Goal: Task Accomplishment & Management: Manage account settings

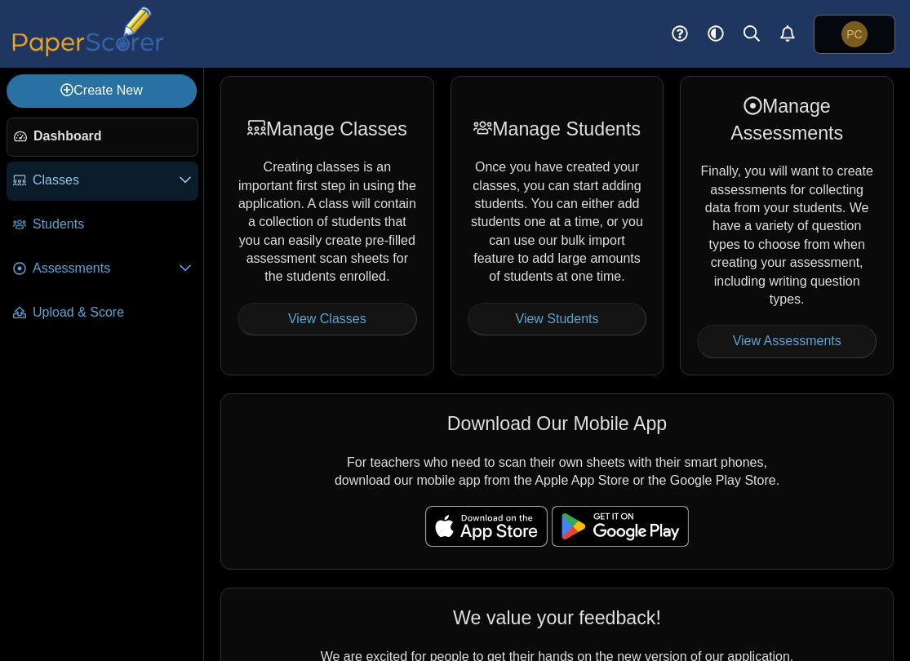
click at [184, 181] on use at bounding box center [185, 180] width 11 height 7
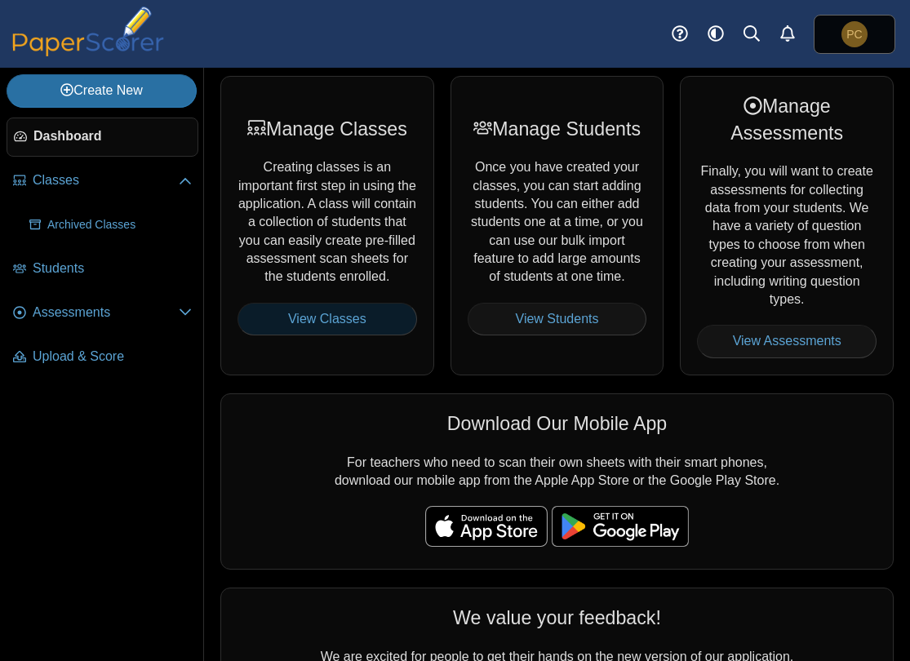
click at [301, 322] on link "View Classes" at bounding box center [328, 319] width 180 height 33
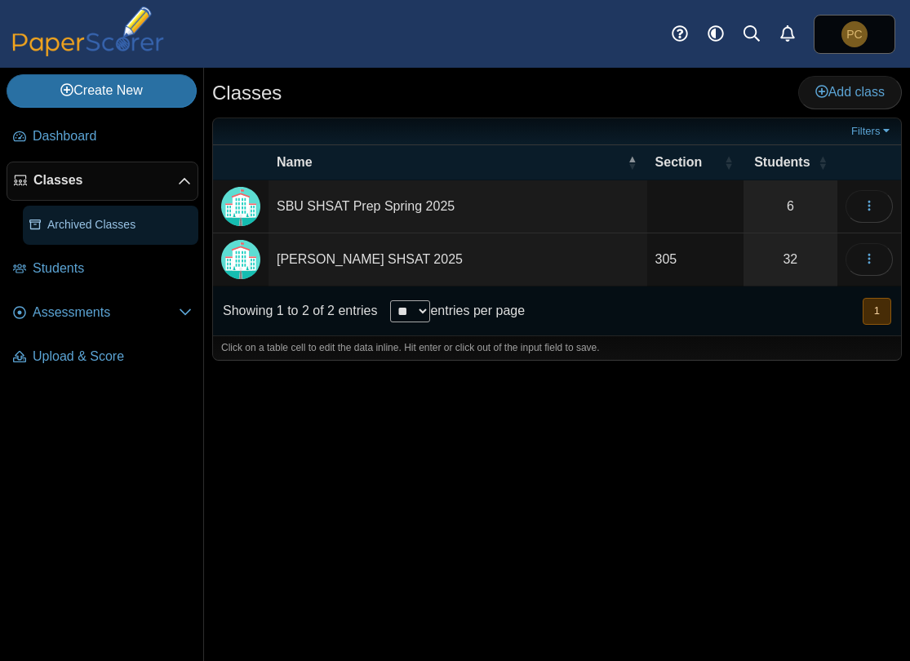
click at [96, 222] on span "Archived Classes" at bounding box center [119, 225] width 144 height 16
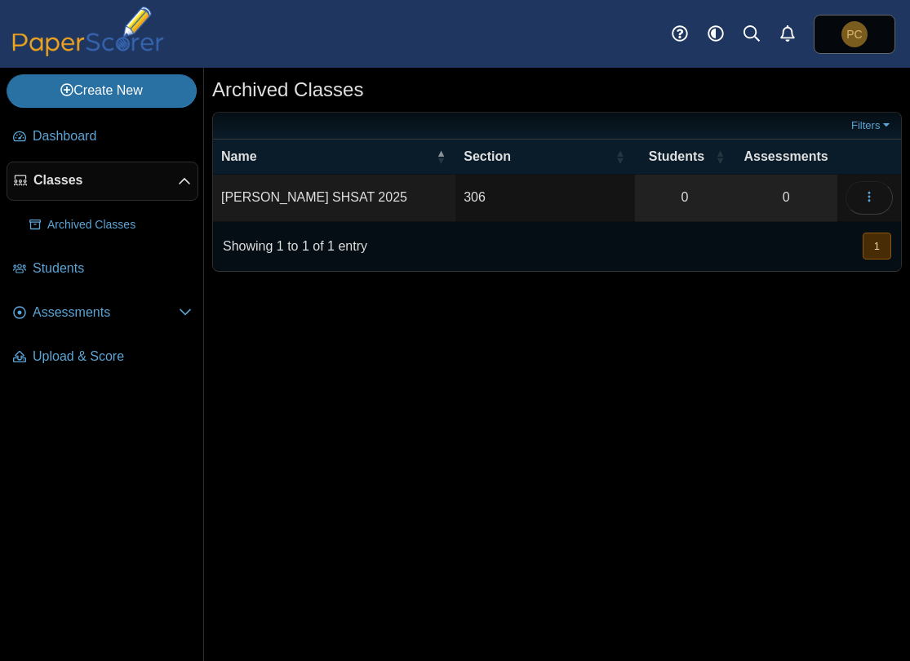
click at [70, 190] on link "Classes" at bounding box center [103, 181] width 192 height 39
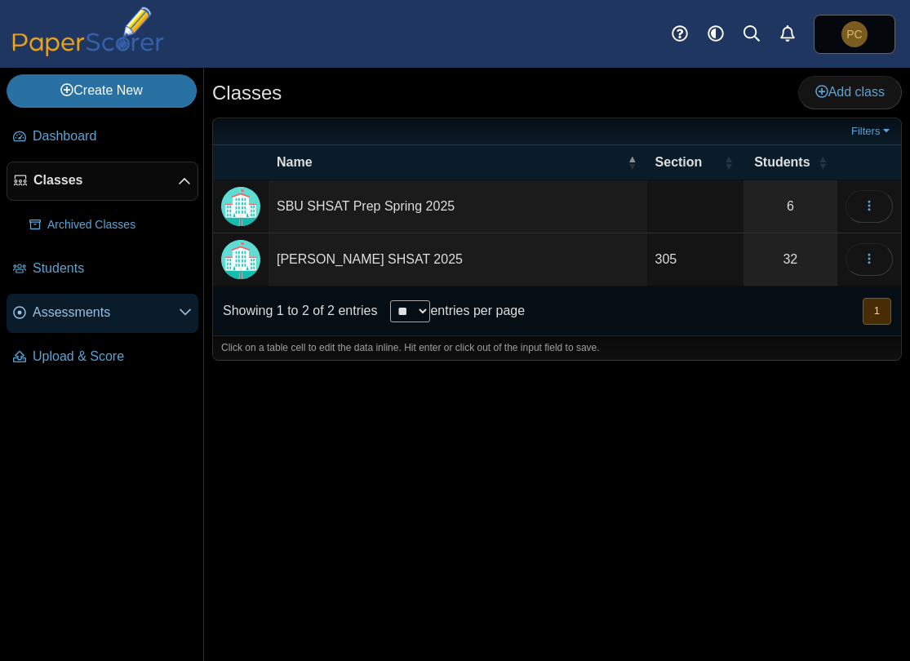
click at [184, 321] on span at bounding box center [185, 313] width 13 height 18
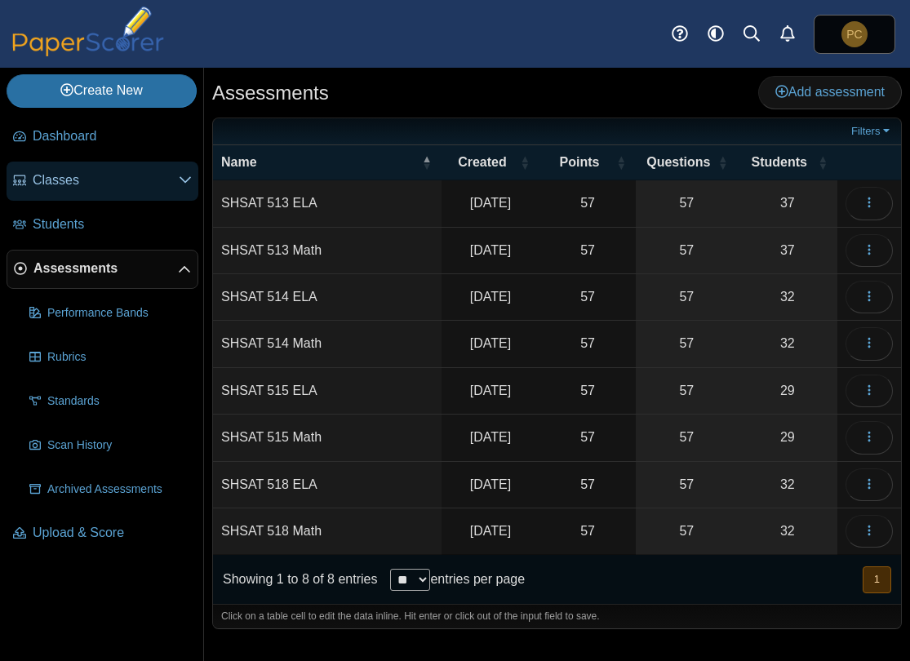
click at [180, 180] on icon at bounding box center [185, 179] width 13 height 13
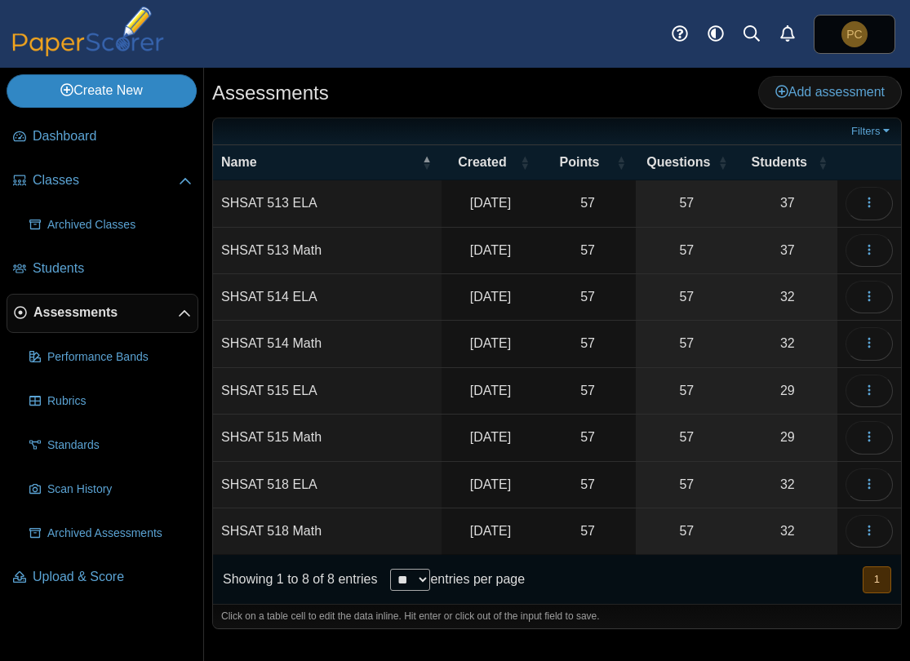
click at [133, 96] on link "Create New" at bounding box center [102, 90] width 190 height 33
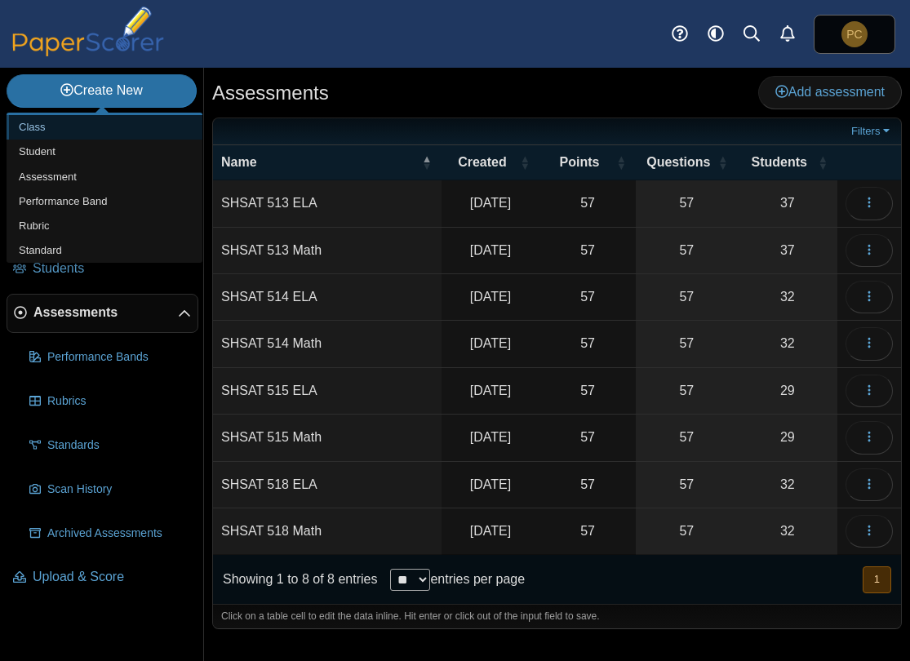
click at [112, 125] on link "Class" at bounding box center [105, 127] width 196 height 24
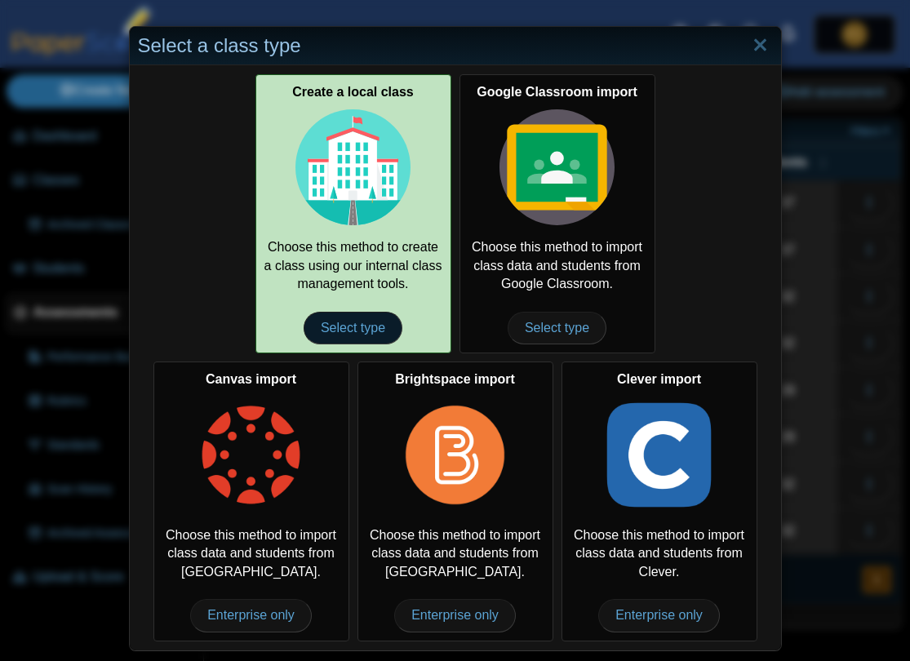
click at [352, 335] on span "Select type" at bounding box center [353, 328] width 99 height 33
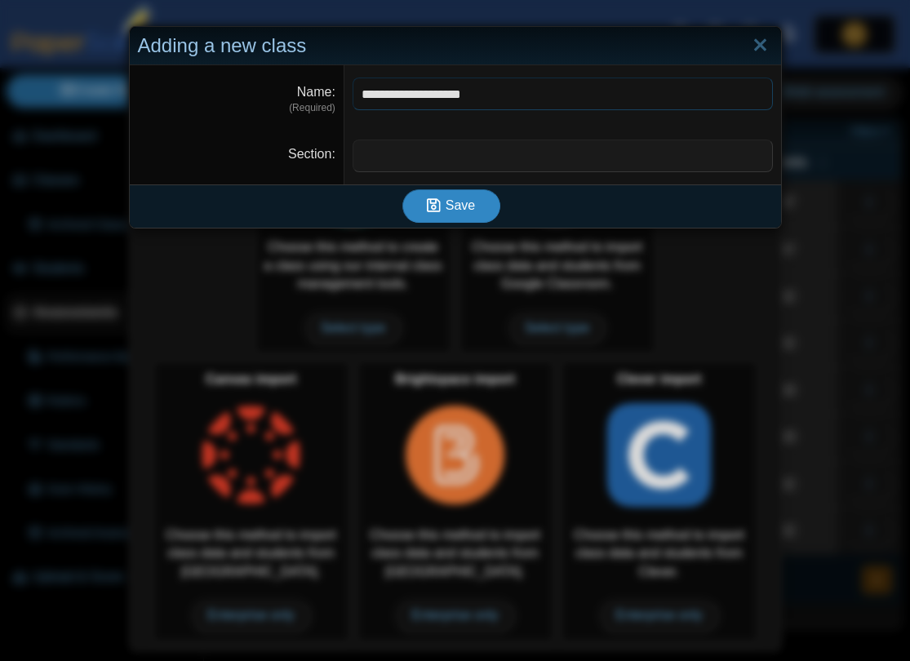
type input "**********"
click at [444, 204] on icon "submit" at bounding box center [436, 206] width 19 height 18
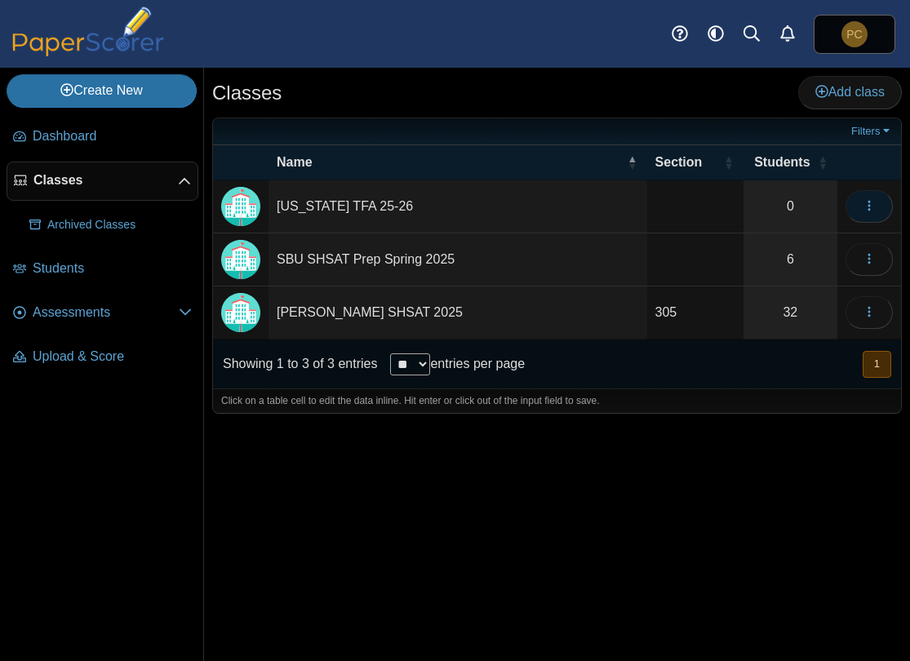
click at [873, 205] on icon "button" at bounding box center [869, 205] width 13 height 13
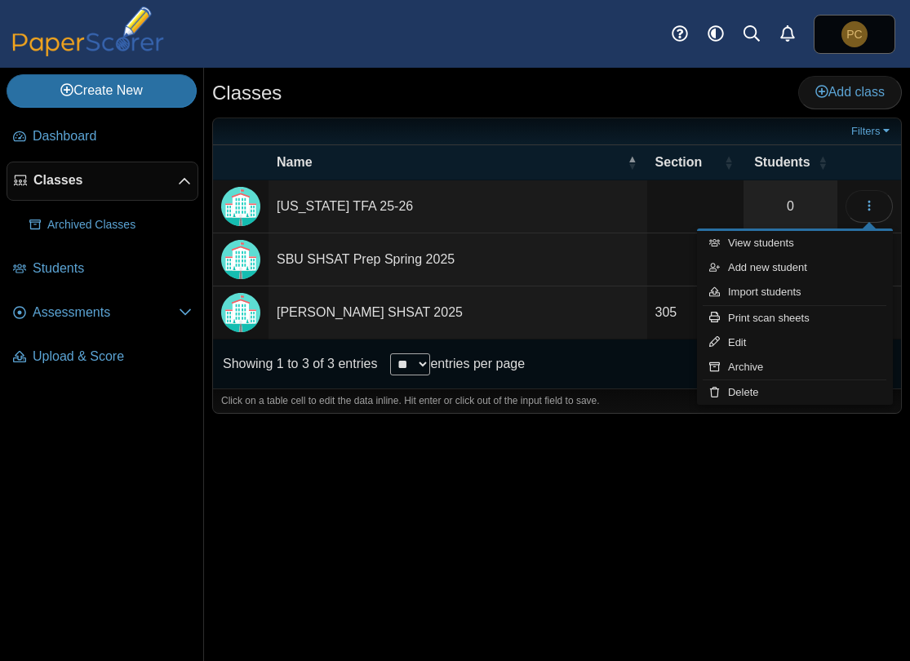
click at [559, 220] on td "California TFA 25-26" at bounding box center [458, 206] width 379 height 53
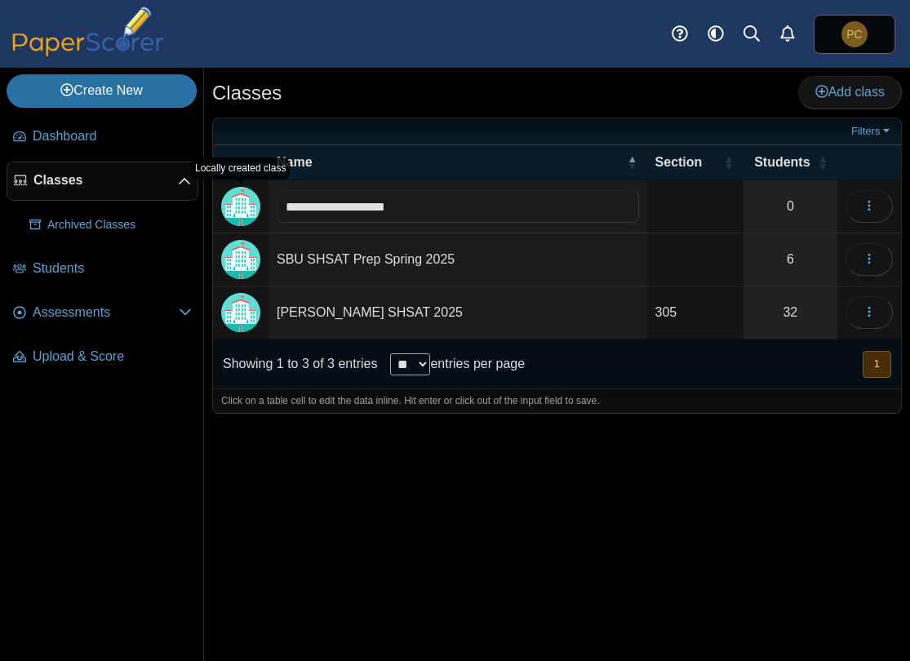
click at [247, 207] on img "Locally created class" at bounding box center [240, 206] width 39 height 39
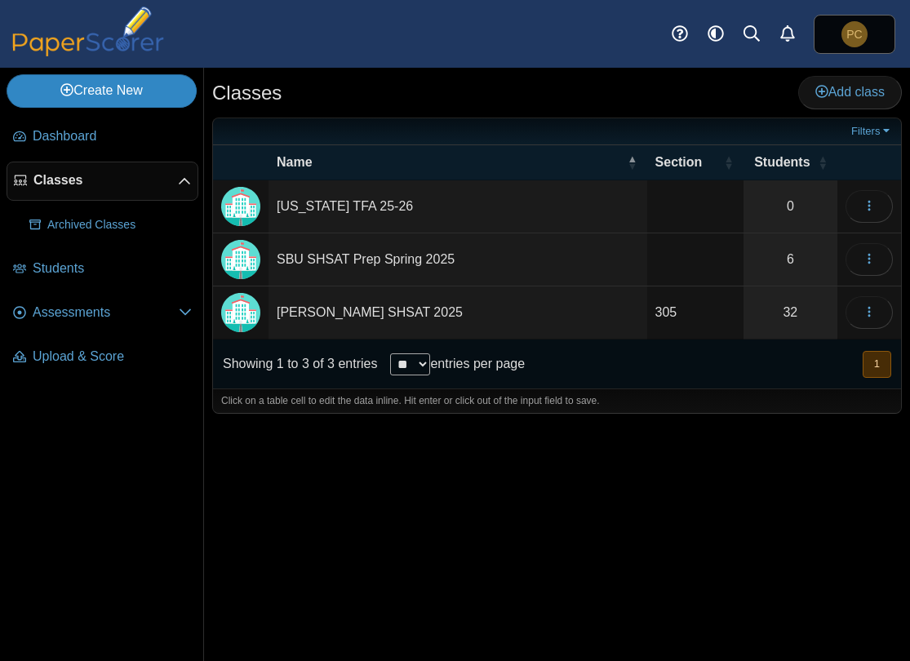
click at [119, 96] on link "Create New" at bounding box center [102, 90] width 190 height 33
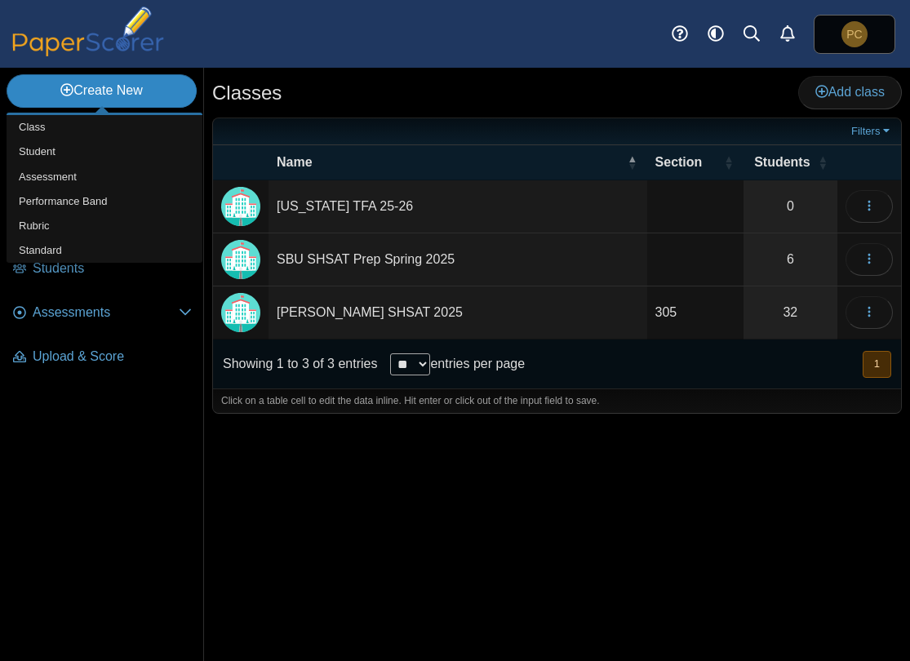
click at [119, 96] on link "Create New" at bounding box center [102, 90] width 190 height 33
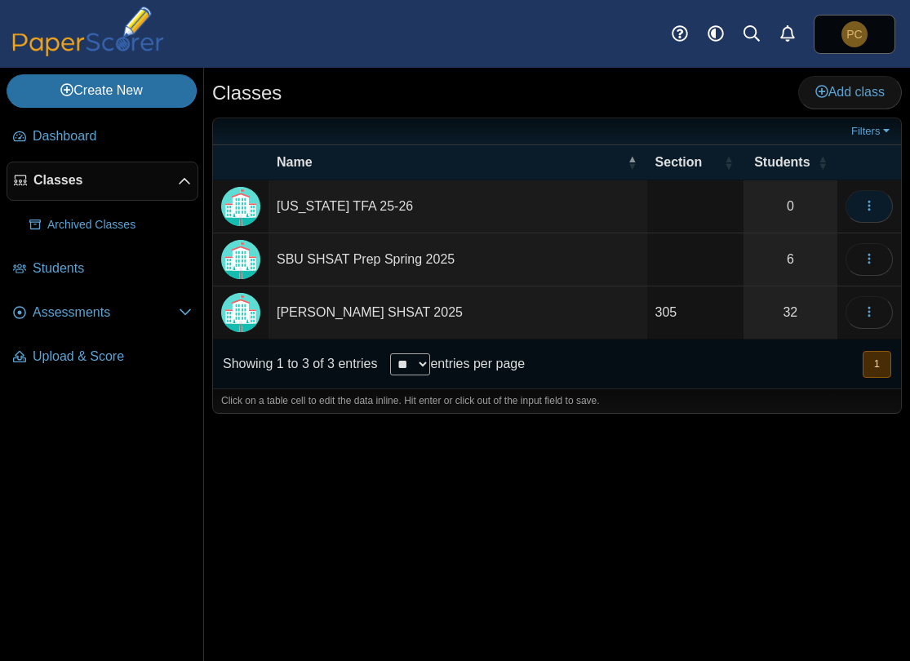
click at [874, 197] on button "button" at bounding box center [869, 206] width 47 height 33
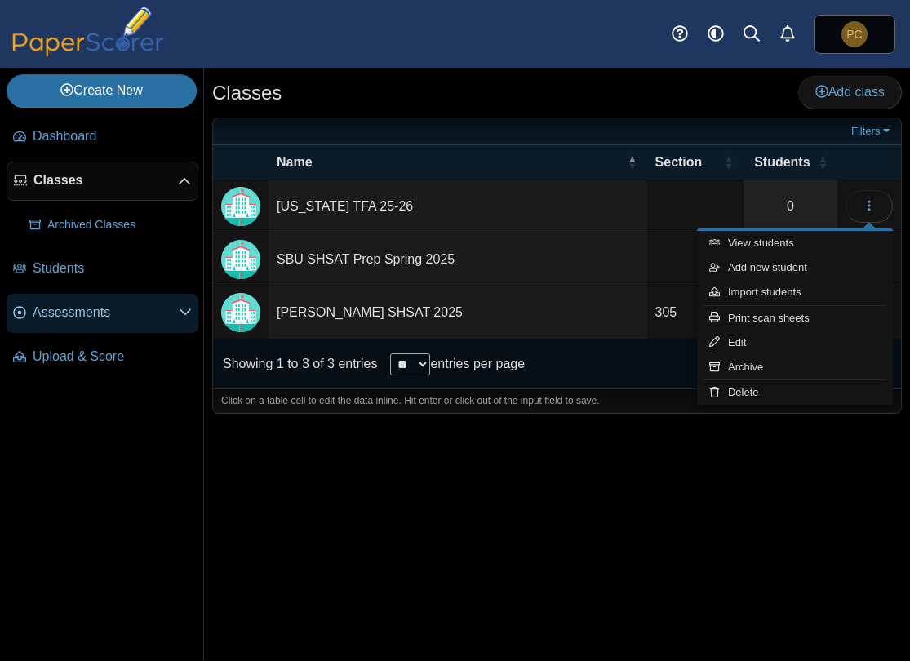
click at [181, 315] on icon at bounding box center [185, 311] width 13 height 13
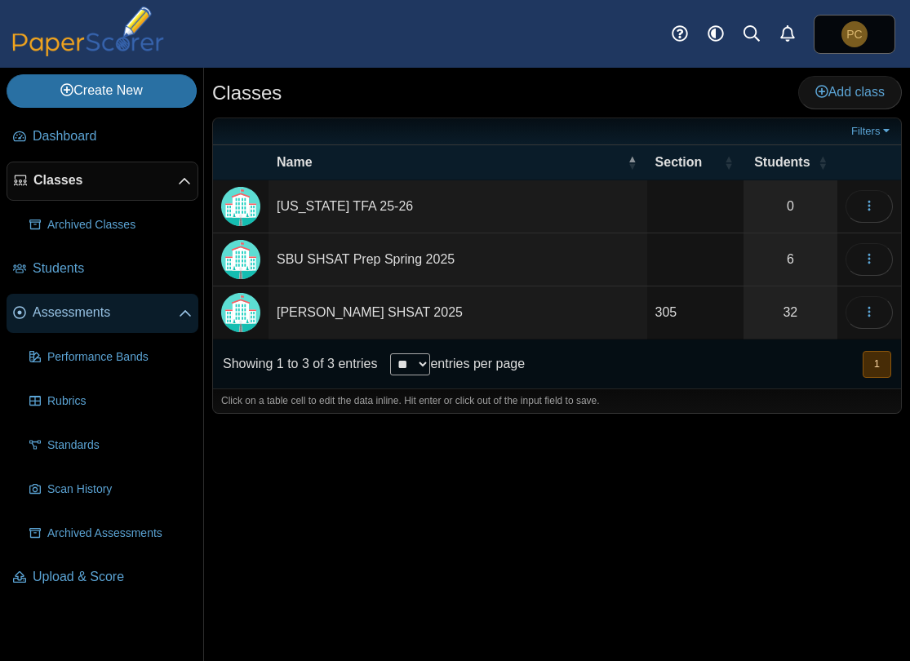
click at [121, 310] on span "Assessments" at bounding box center [106, 313] width 146 height 18
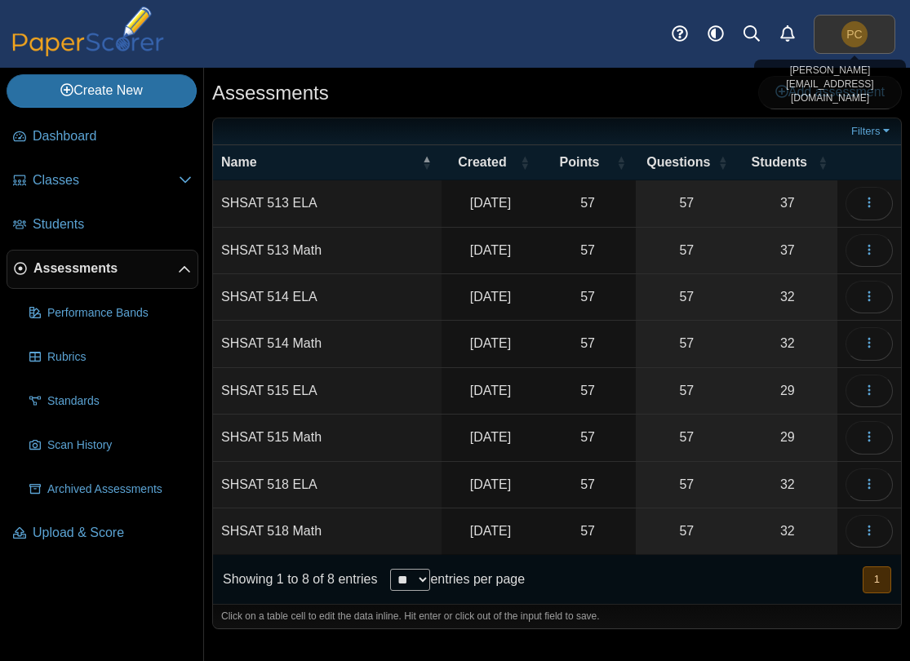
click at [867, 46] on link "PC" at bounding box center [855, 34] width 82 height 39
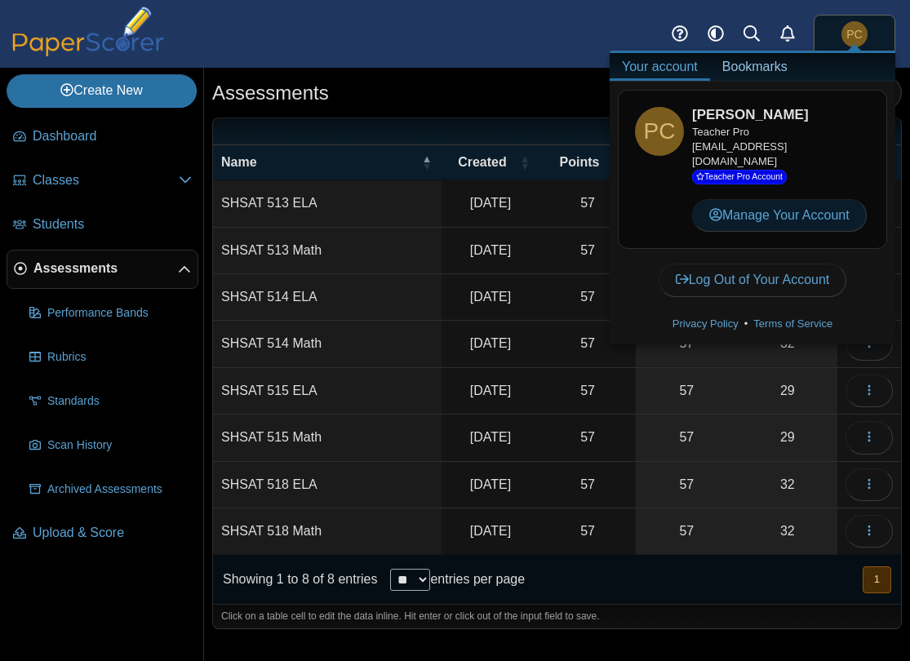
click at [781, 199] on link "Manage Your Account" at bounding box center [779, 215] width 175 height 33
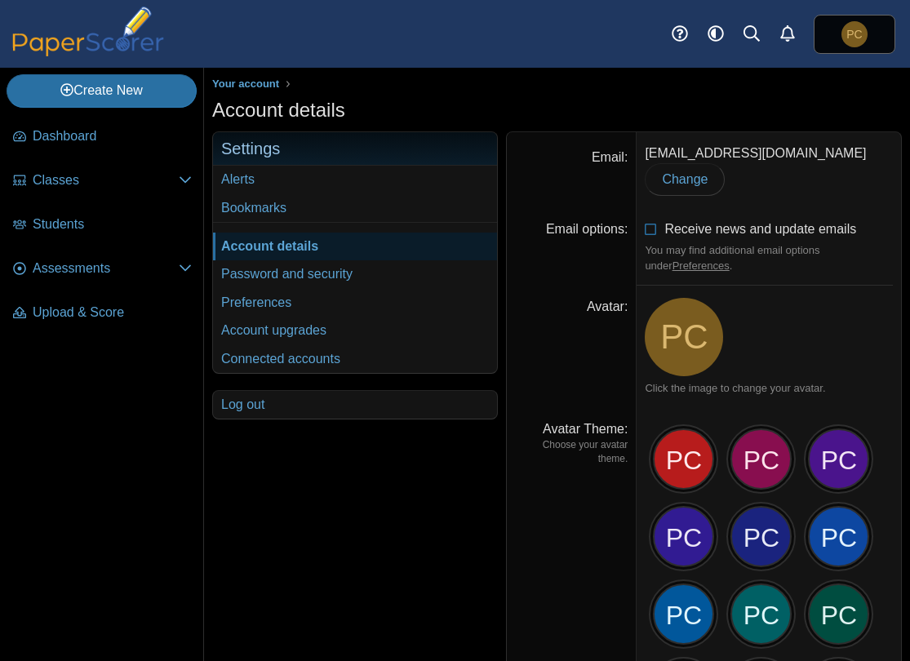
click at [588, 121] on div "Account details" at bounding box center [557, 112] width 690 height 32
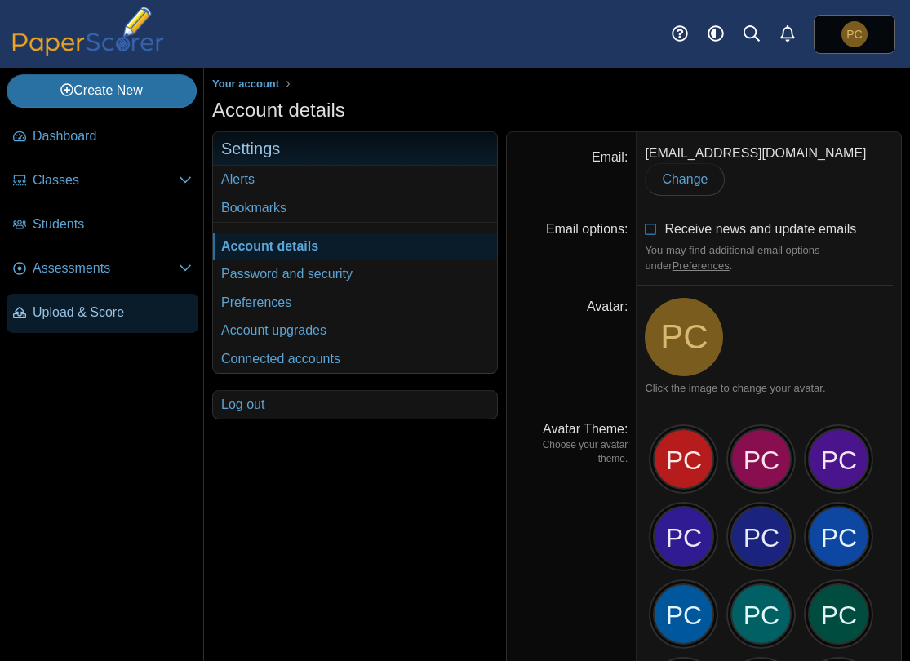
click at [100, 311] on span "Upload & Score" at bounding box center [112, 313] width 159 height 18
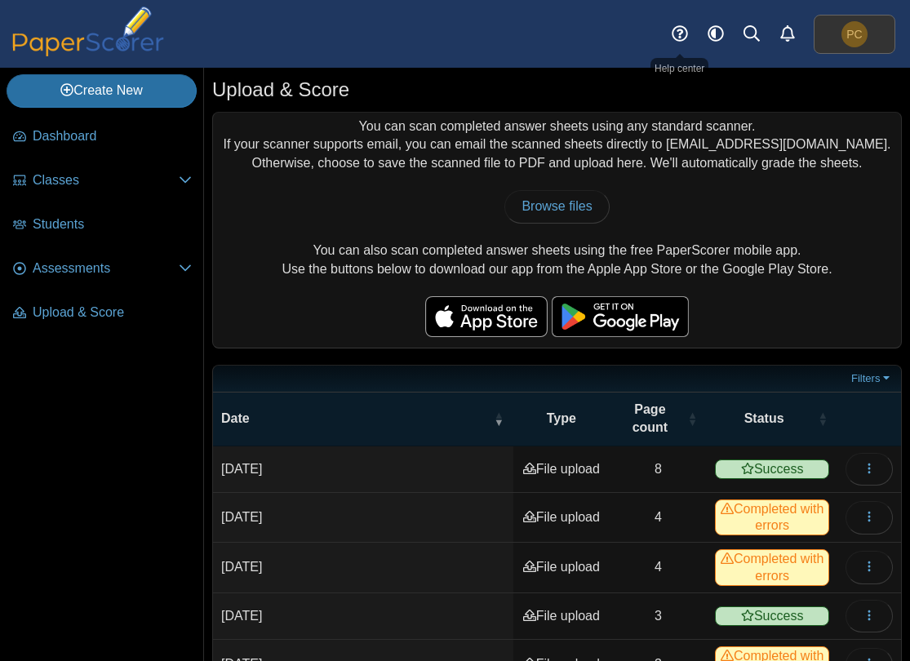
click at [842, 44] on link "PC" at bounding box center [855, 34] width 82 height 39
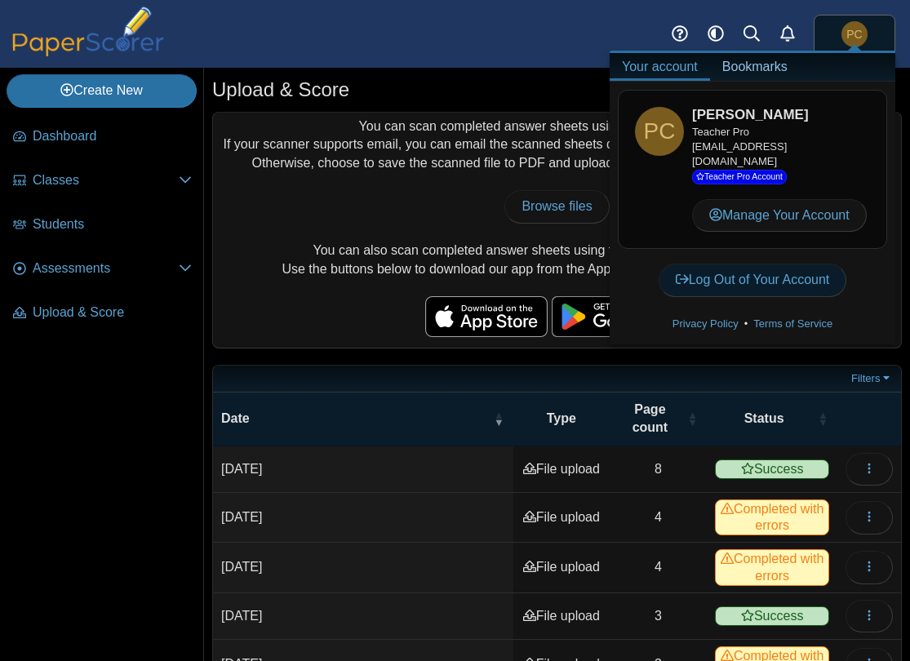
click at [789, 264] on link "Log Out of Your Account" at bounding box center [753, 280] width 189 height 33
